Goal: Information Seeking & Learning: Learn about a topic

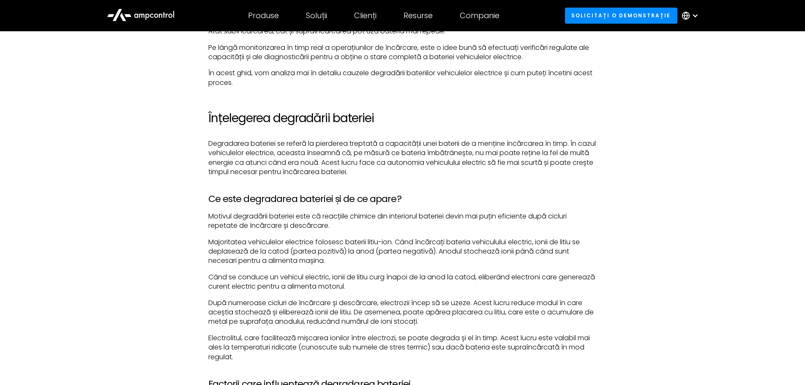
scroll to position [718, 0]
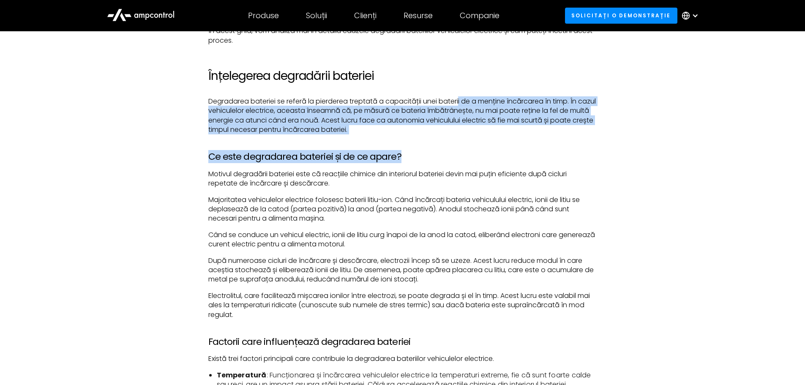
drag, startPoint x: 461, startPoint y: 103, endPoint x: 515, endPoint y: 145, distance: 68.6
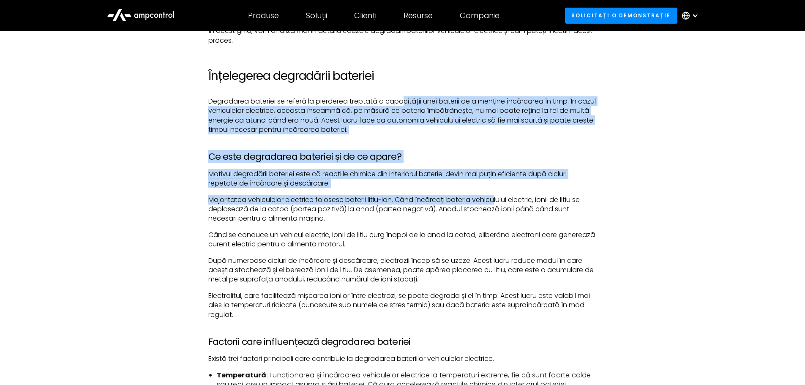
drag, startPoint x: 406, startPoint y: 84, endPoint x: 498, endPoint y: 204, distance: 151.8
click at [498, 204] on font "Majoritatea vehiculelor electrice folosesc baterii litiu-ion. Când încărcați ba…" at bounding box center [393, 209] width 371 height 29
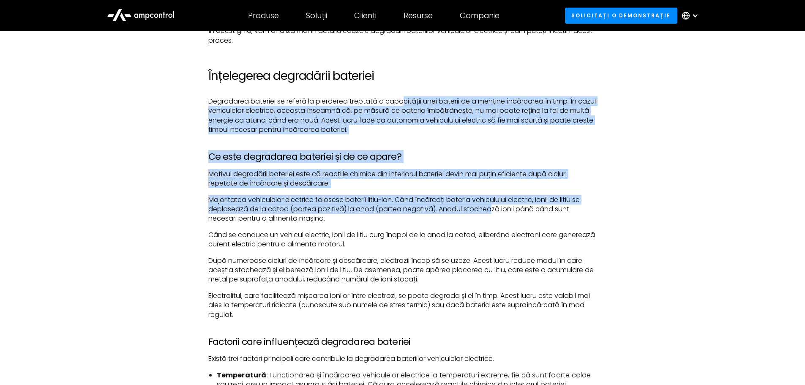
drag, startPoint x: 406, startPoint y: 84, endPoint x: 489, endPoint y: 210, distance: 150.6
click at [489, 210] on font "Majoritatea vehiculelor electrice folosesc baterii litiu-ion. Când încărcați ba…" at bounding box center [393, 209] width 371 height 29
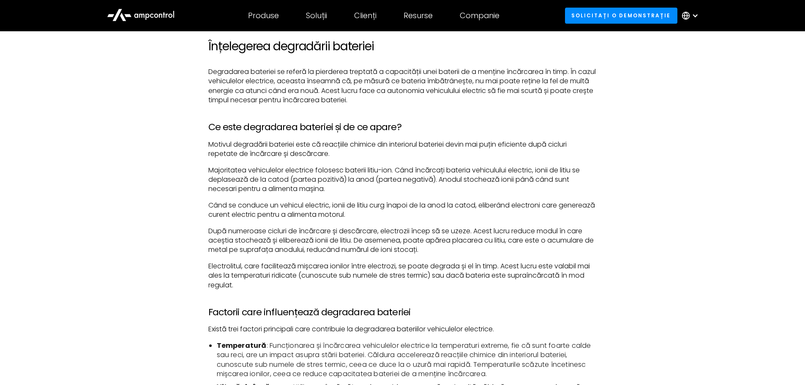
scroll to position [760, 0]
